Goal: Information Seeking & Learning: Find specific fact

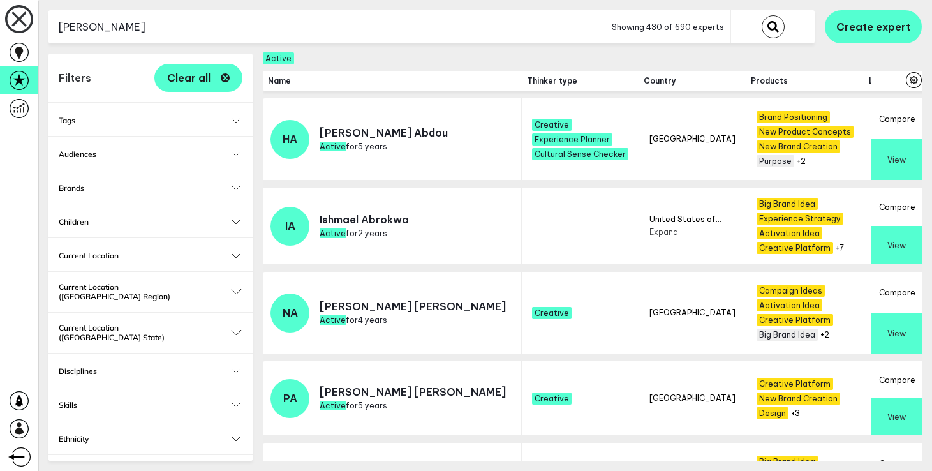
click at [242, 21] on input "[PERSON_NAME]" at bounding box center [326, 26] width 556 height 31
type input "[PERSON_NAME]"
click at [762, 15] on button "submit" at bounding box center [773, 26] width 23 height 23
checkbox input "false"
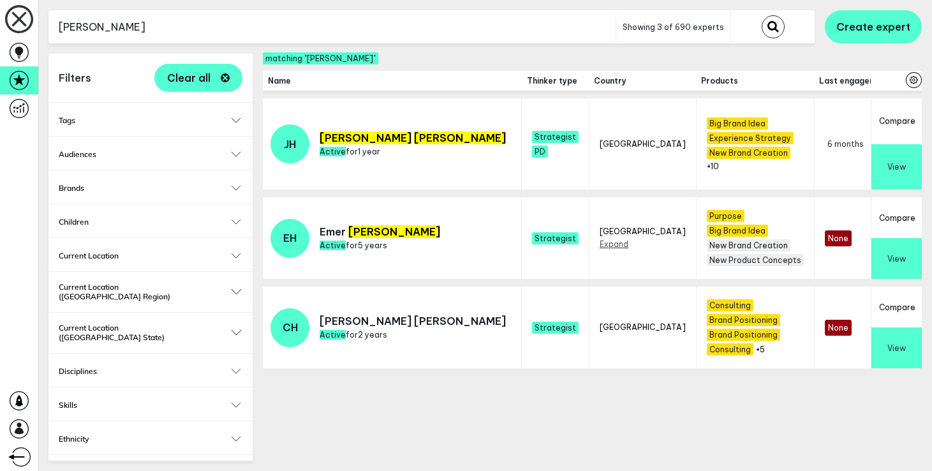
click at [894, 152] on button "View" at bounding box center [897, 167] width 50 height 46
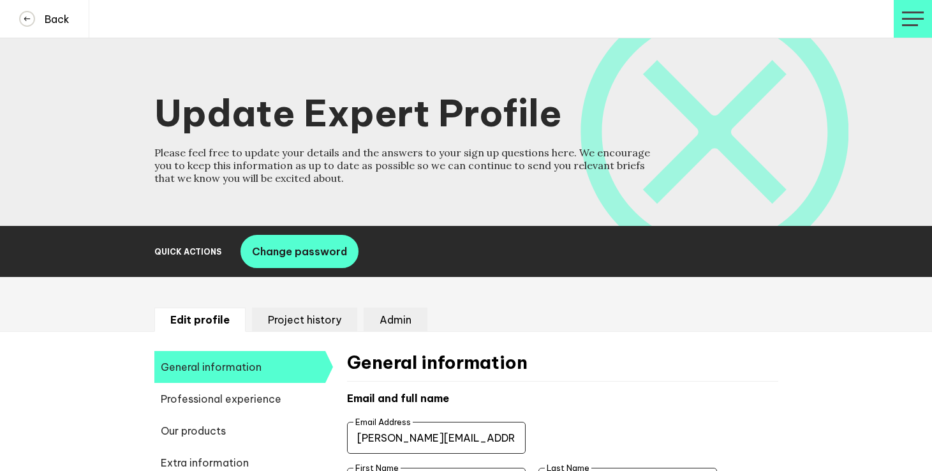
select select "20250"
select select "19085"
select select "14666"
select select "17585"
select select "12639"
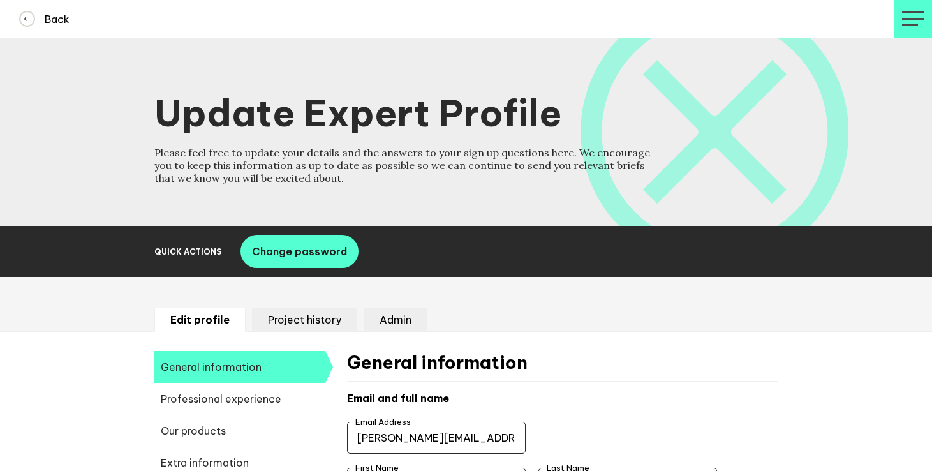
select select "14724"
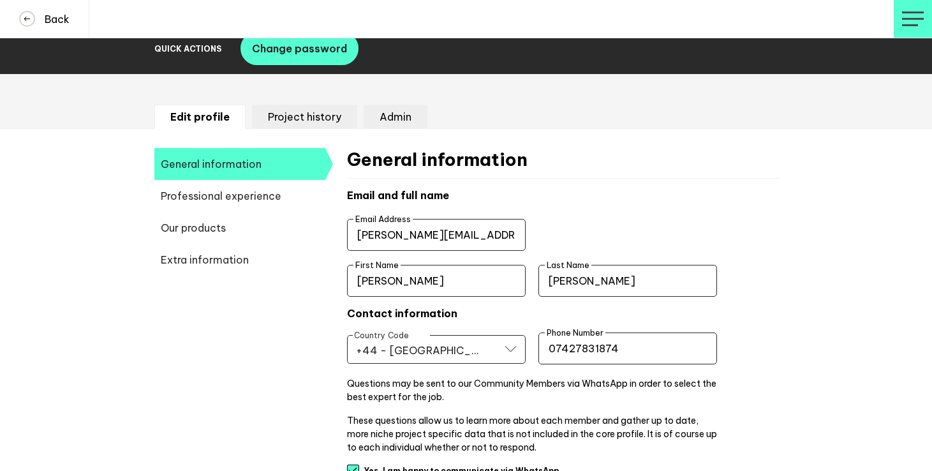
scroll to position [204, 0]
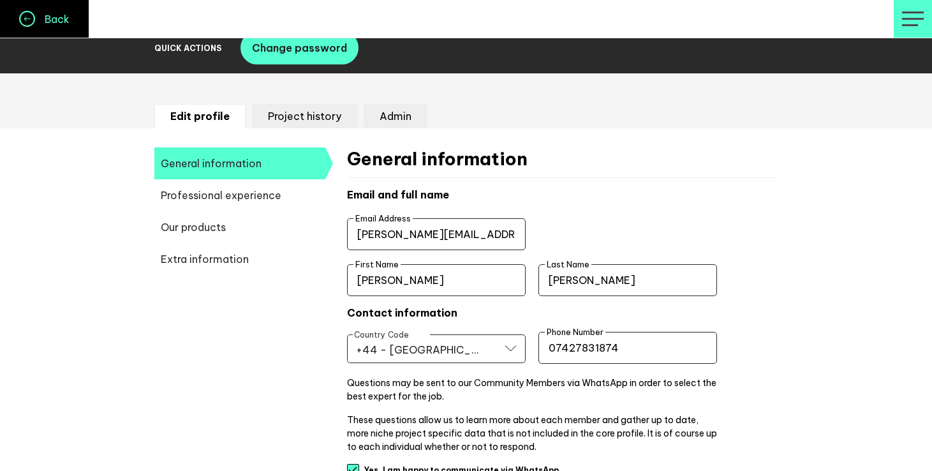
click at [77, 24] on button "Back" at bounding box center [44, 19] width 89 height 38
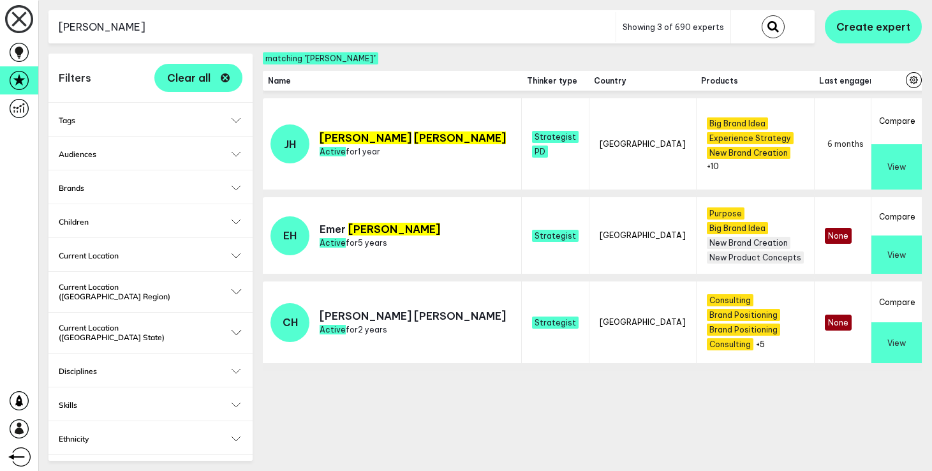
click at [216, 34] on input "[PERSON_NAME]" at bounding box center [331, 26] width 567 height 31
click at [762, 15] on button "submit" at bounding box center [773, 26] width 23 height 23
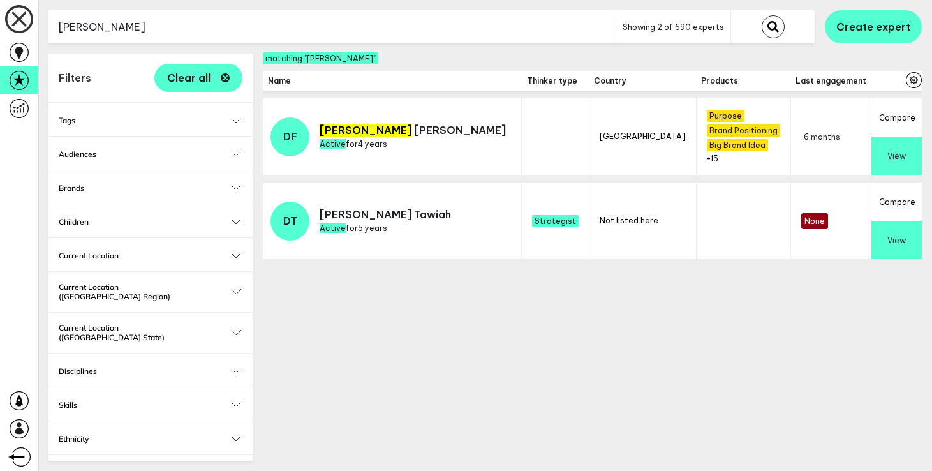
click at [255, 27] on input "danny" at bounding box center [331, 26] width 567 height 31
type input "will"
click at [762, 15] on button "submit" at bounding box center [773, 26] width 23 height 23
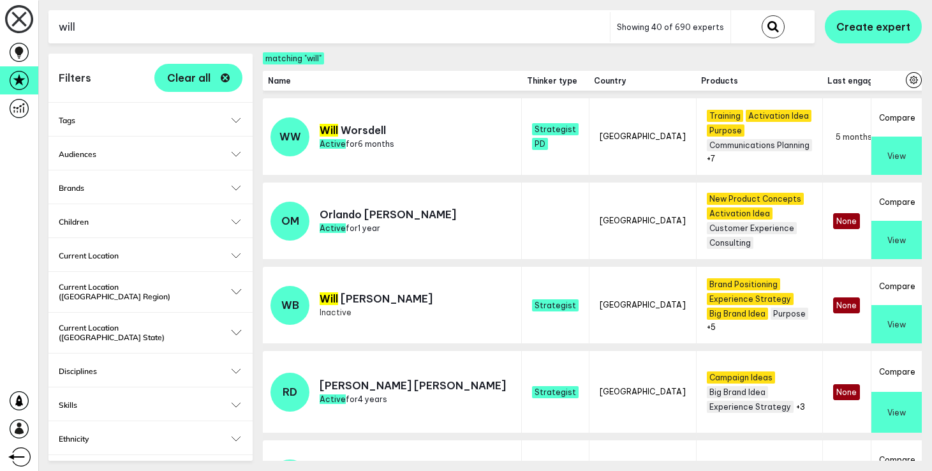
click at [895, 149] on button "View" at bounding box center [897, 156] width 50 height 38
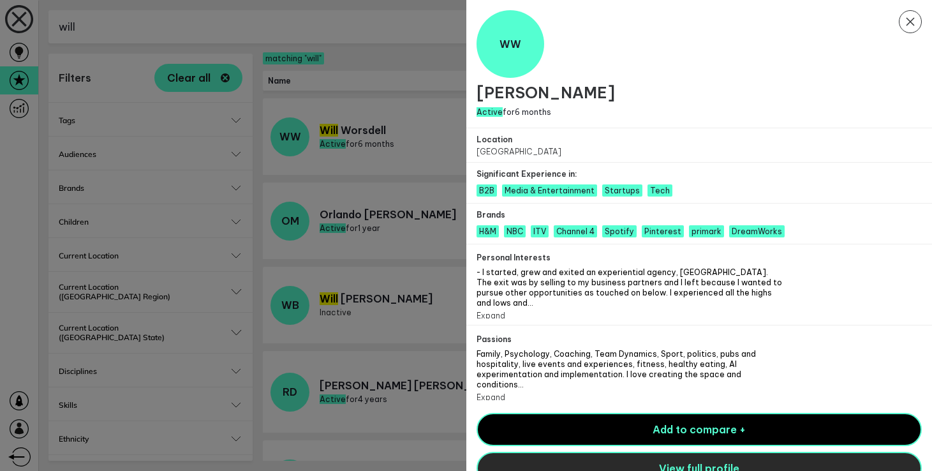
click at [697, 452] on button "View full profile" at bounding box center [700, 468] width 446 height 33
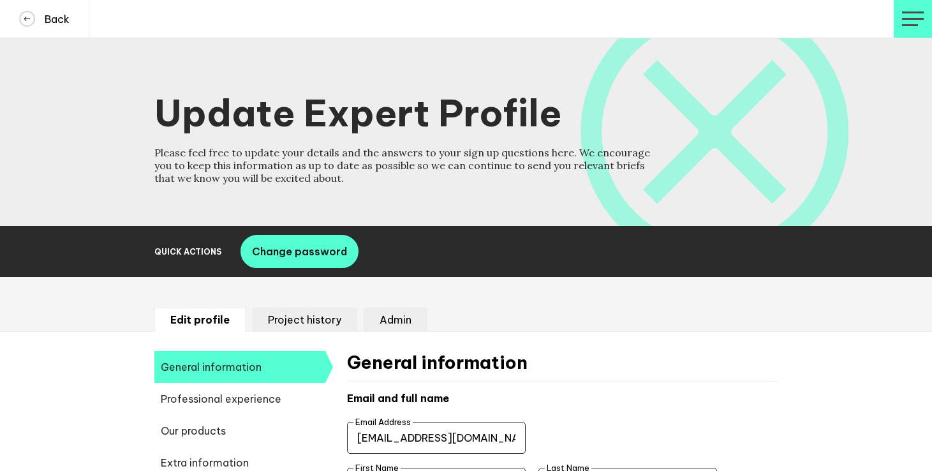
select select "19089"
select select "19085"
select select "14666"
select select "17584"
select select "8851"
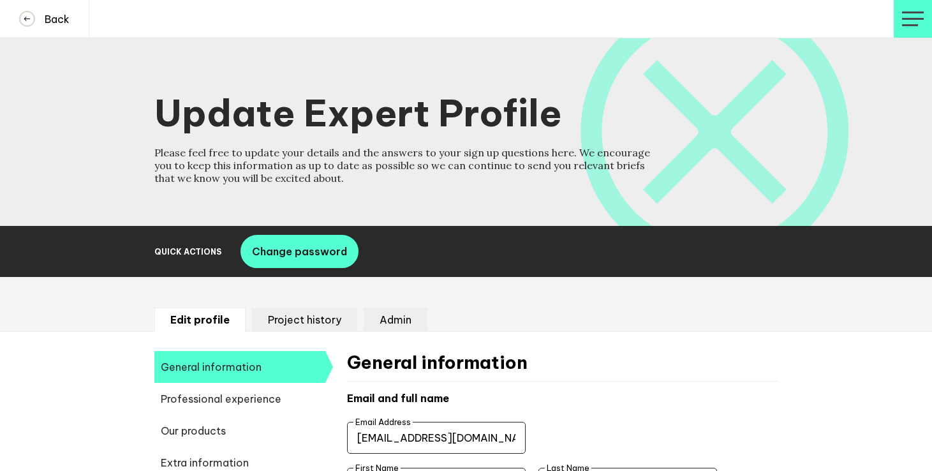
select select "14666"
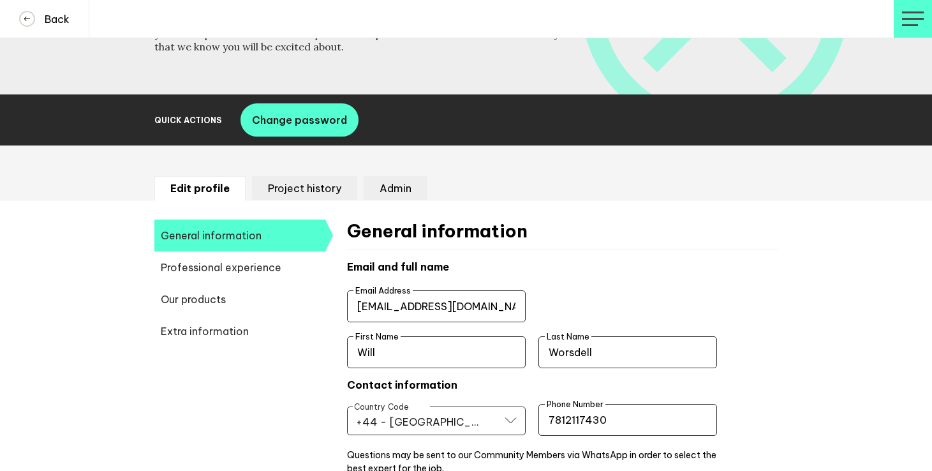
scroll to position [160, 0]
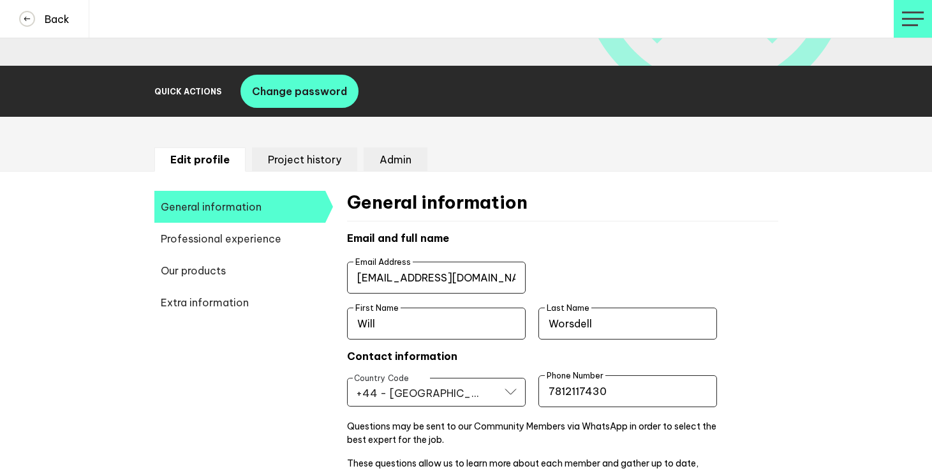
click at [475, 274] on input "will@growthperspective.co.uk" at bounding box center [436, 278] width 179 height 32
